Goal: Task Accomplishment & Management: Complete application form

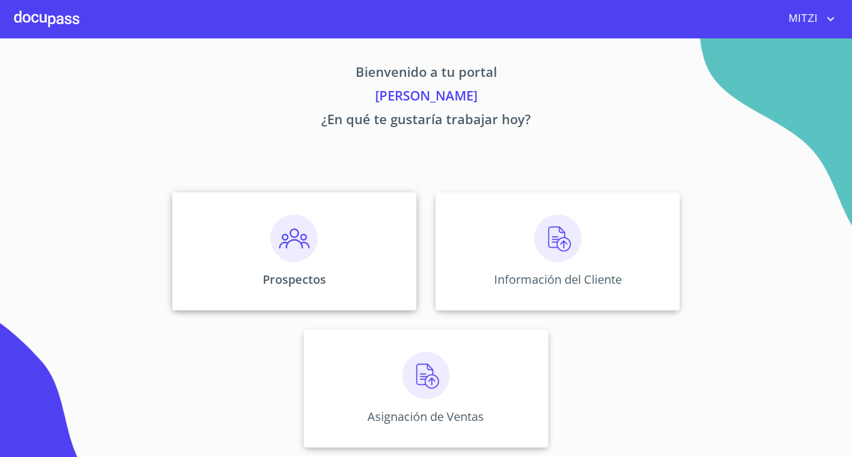
click at [308, 244] on img at bounding box center [293, 238] width 47 height 47
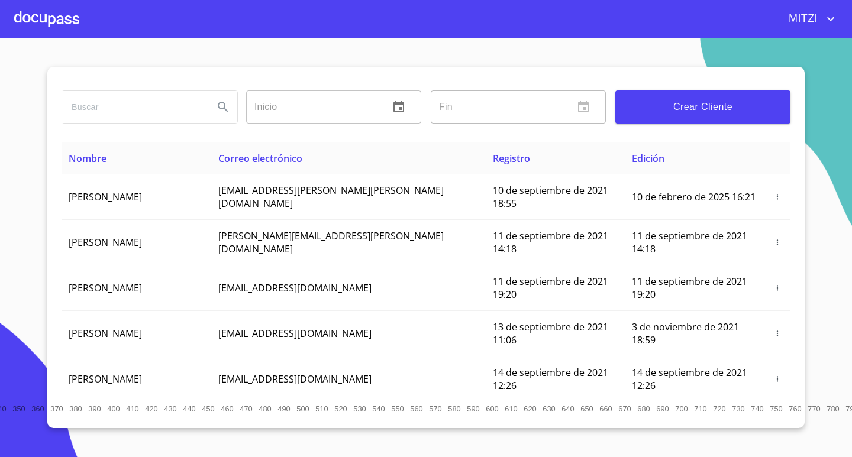
click at [728, 99] on button "Crear Cliente" at bounding box center [702, 106] width 175 height 33
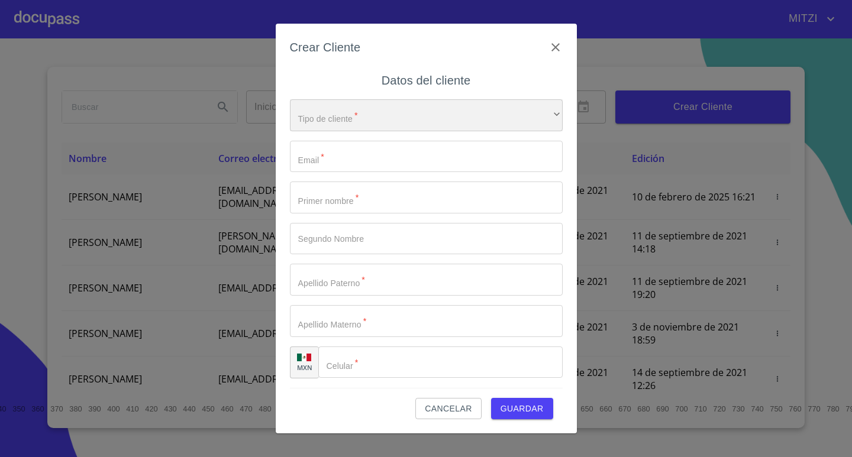
click at [379, 107] on div "​" at bounding box center [426, 115] width 273 height 32
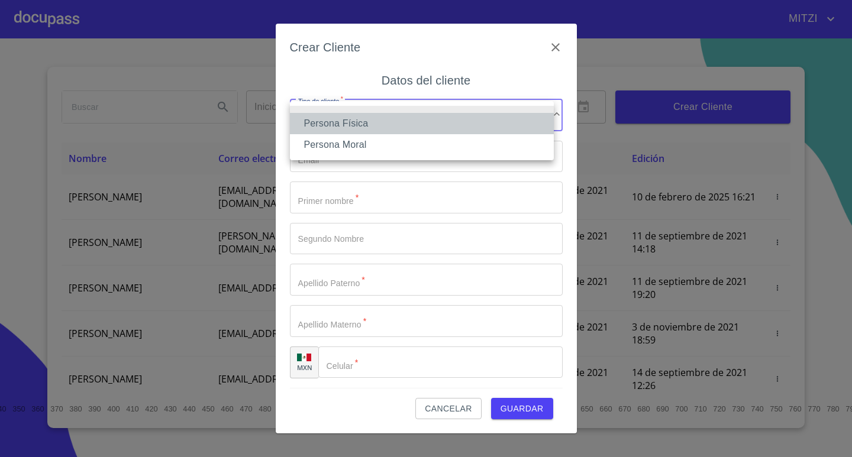
click at [361, 118] on li "Persona Física" at bounding box center [422, 123] width 264 height 21
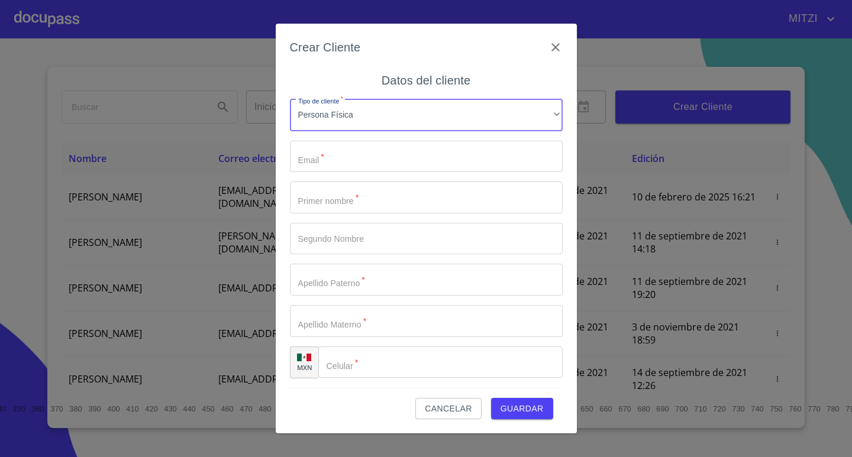
click at [348, 166] on input "Tipo de cliente   *" at bounding box center [426, 157] width 273 height 32
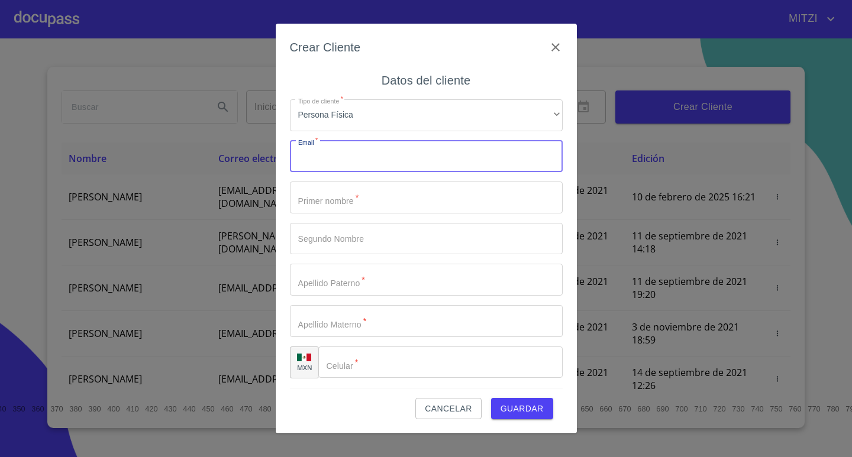
click at [319, 193] on input "Tipo de cliente   *" at bounding box center [426, 198] width 273 height 32
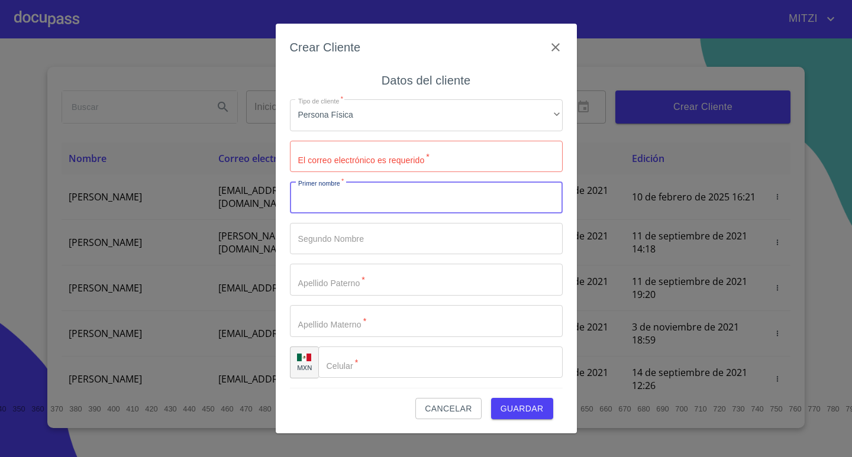
click at [460, 409] on span "Cancelar" at bounding box center [448, 409] width 47 height 15
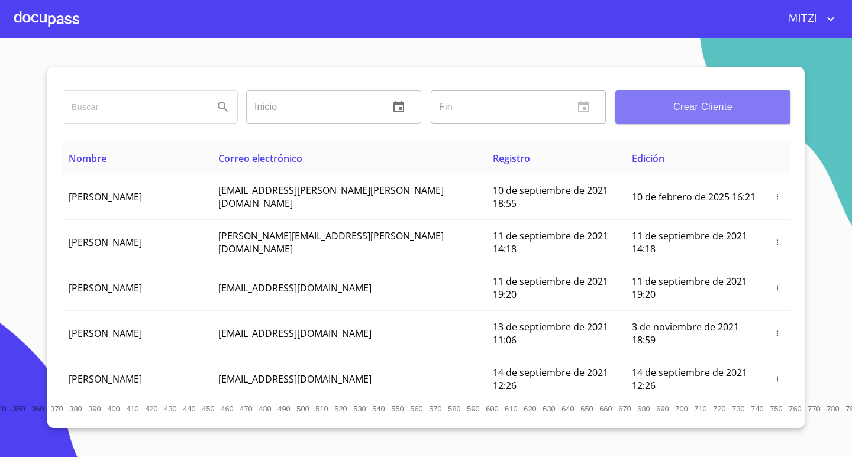
click at [687, 95] on button "Crear Cliente" at bounding box center [702, 106] width 175 height 33
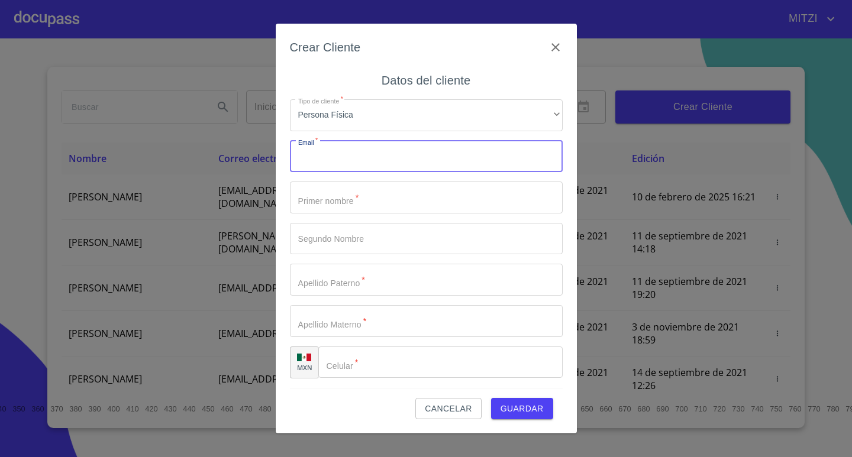
click at [358, 156] on input "Tipo de cliente   *" at bounding box center [426, 157] width 273 height 32
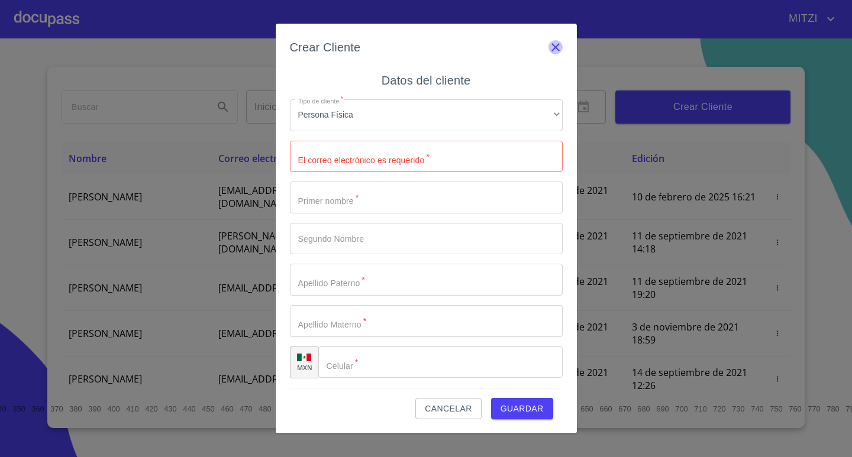
click at [550, 47] on icon "button" at bounding box center [555, 47] width 14 height 14
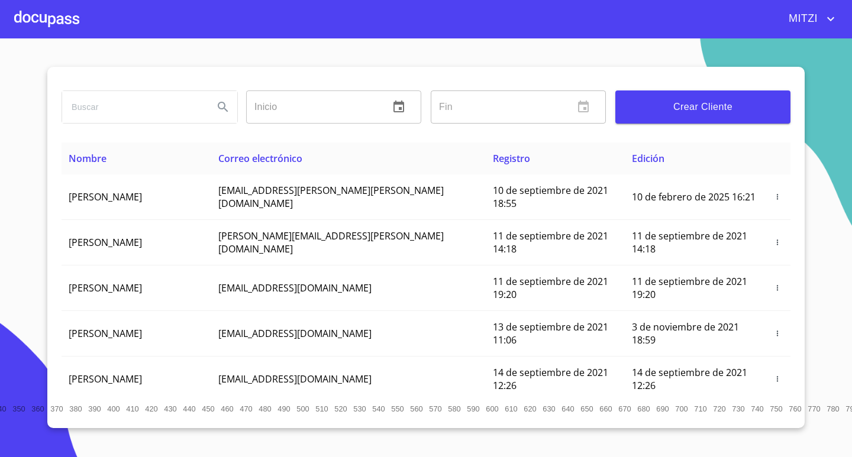
click at [61, 20] on div at bounding box center [46, 19] width 65 height 38
